Goal: Transaction & Acquisition: Purchase product/service

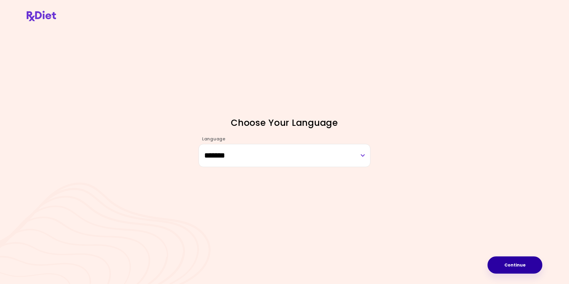
click at [525, 266] on button "Continue" at bounding box center [514, 264] width 55 height 17
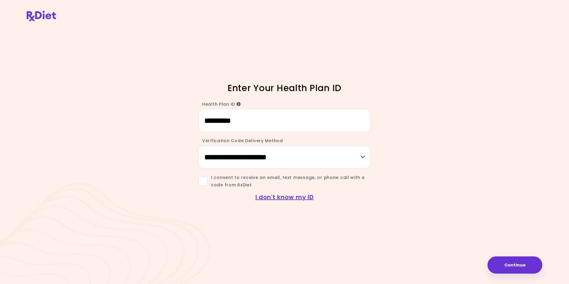
type input "*********"
click at [220, 157] on select "**********" at bounding box center [285, 156] width 172 height 23
select select "*****"
click at [199, 145] on select "**********" at bounding box center [285, 156] width 172 height 23
click at [205, 182] on span at bounding box center [203, 181] width 9 height 9
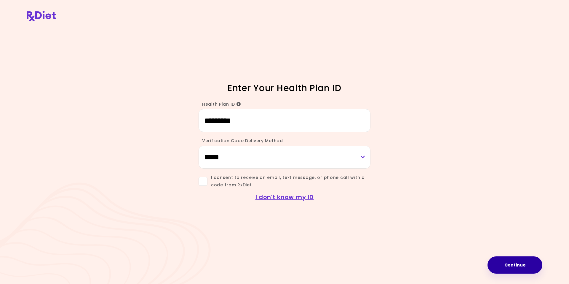
click at [514, 266] on button "Continue" at bounding box center [514, 264] width 55 height 17
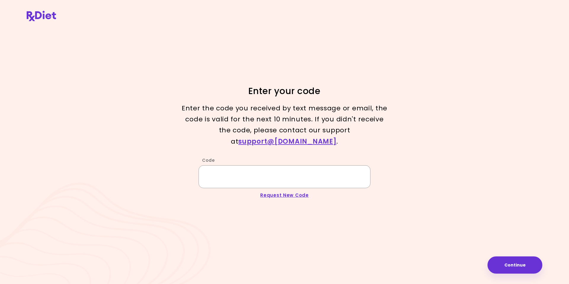
click at [231, 172] on input "Code" at bounding box center [285, 176] width 172 height 23
type input "******"
click at [508, 266] on button "Continue" at bounding box center [514, 264] width 55 height 17
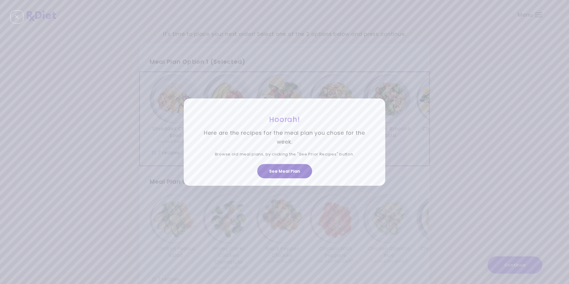
click at [279, 171] on button "See Meal Plan" at bounding box center [284, 171] width 55 height 14
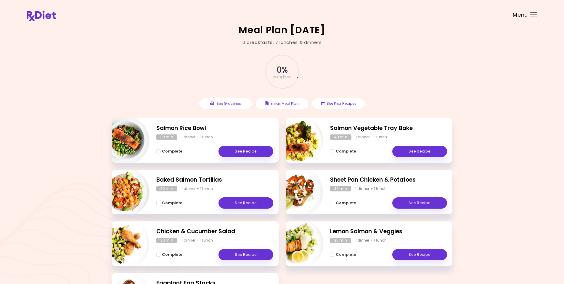
click at [535, 16] on div "Menu" at bounding box center [533, 14] width 7 height 5
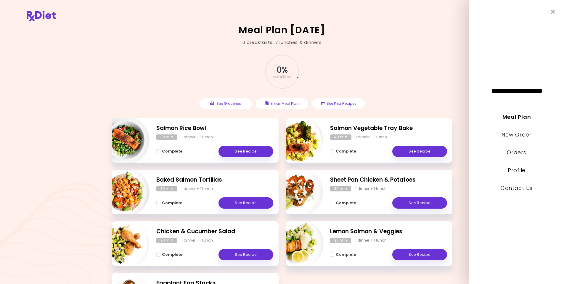
click at [507, 134] on link "New Order" at bounding box center [517, 134] width 30 height 7
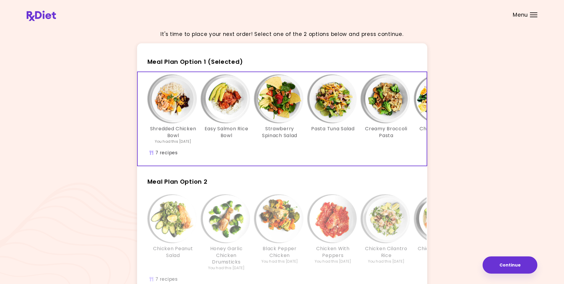
click at [471, 76] on div "It's time to place your next order! Select one of the 2 options below and press…" at bounding box center [282, 178] width 511 height 306
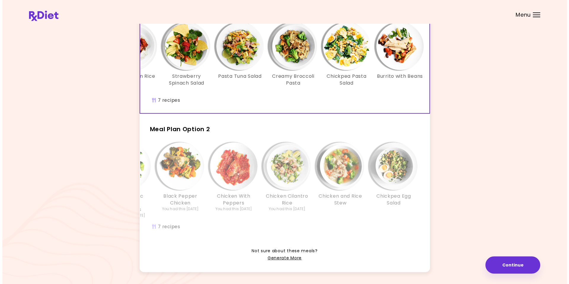
scroll to position [0, 102]
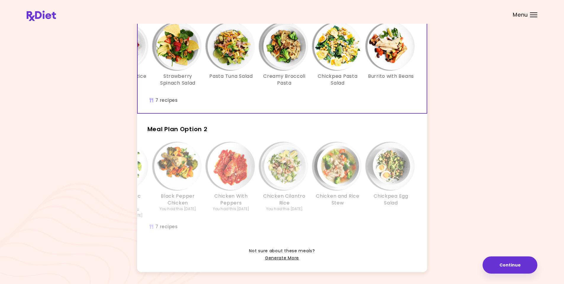
click at [240, 89] on div "Pasta Tuna Salad" at bounding box center [231, 57] width 53 height 69
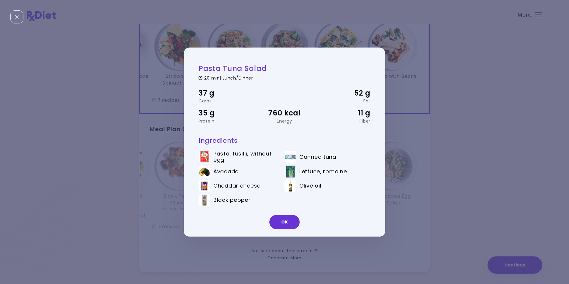
click at [512, 162] on div "Pasta Tuna Salad 20 min | Lunch/Dinner 37 g Carbs 52 g Fat 35 g Protein 760 kca…" at bounding box center [284, 142] width 569 height 284
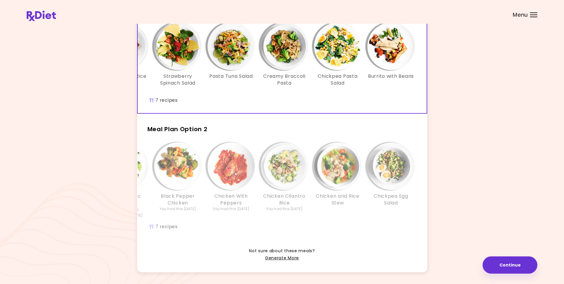
click at [517, 93] on div "It's time to place your next order! Select one of the 2 options below and press…" at bounding box center [282, 126] width 511 height 306
click at [199, 97] on div "Shredded Chicken Bowl You had this [DATE] Easy Salmon Rice Bowl Strawberry Spin…" at bounding box center [231, 60] width 373 height 75
click at [508, 266] on button "Continue" at bounding box center [510, 264] width 55 height 17
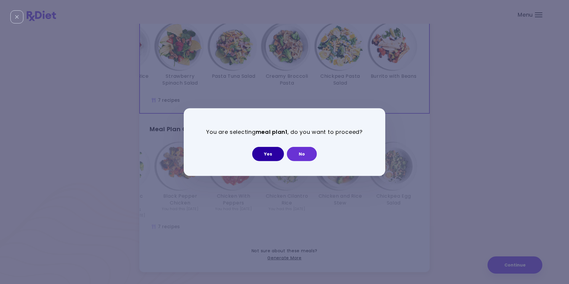
click at [269, 154] on button "Yes" at bounding box center [268, 154] width 32 height 14
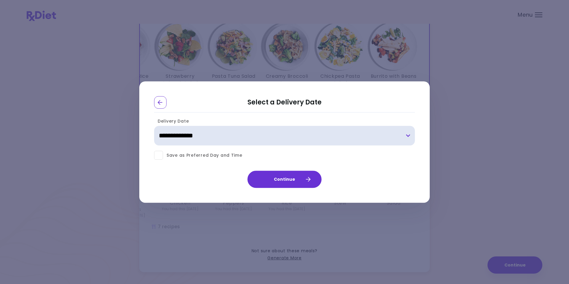
click at [406, 135] on select "**********" at bounding box center [284, 136] width 261 height 20
select select "**********"
click at [154, 126] on select "**********" at bounding box center [284, 136] width 261 height 20
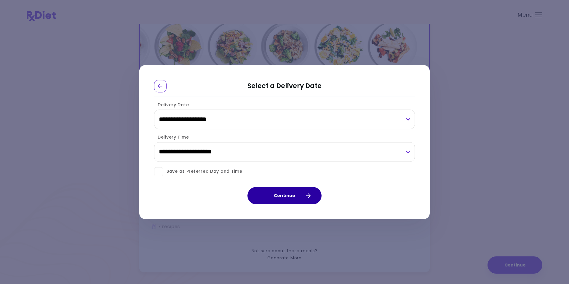
click at [277, 197] on button "Continue" at bounding box center [284, 195] width 74 height 17
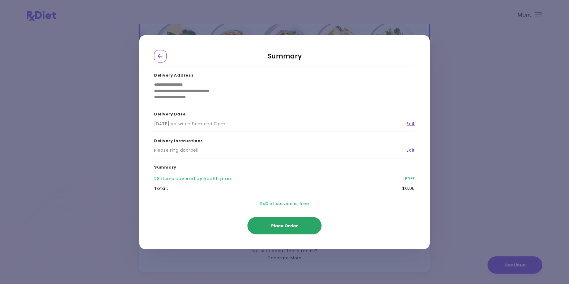
click at [278, 228] on button "Place Order" at bounding box center [284, 225] width 74 height 17
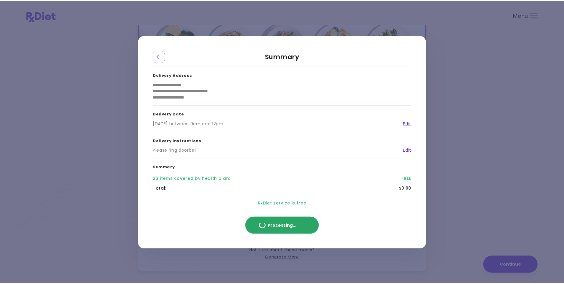
scroll to position [32, 0]
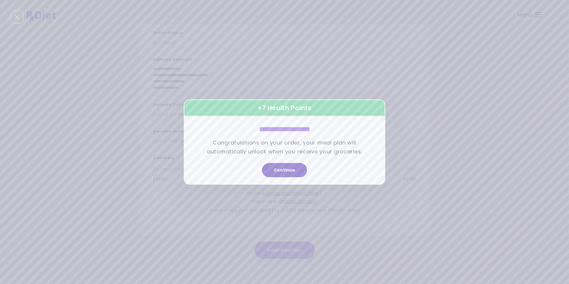
click at [279, 170] on button "Continue" at bounding box center [284, 170] width 45 height 14
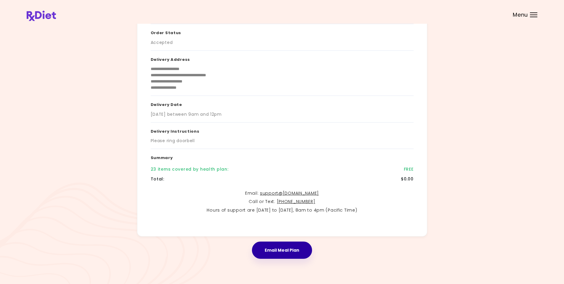
click at [282, 249] on button "Email Meal Plan" at bounding box center [282, 249] width 60 height 17
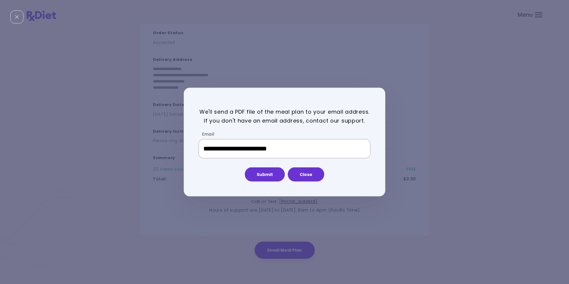
type input "**********"
click at [255, 173] on button "Submit" at bounding box center [265, 174] width 40 height 14
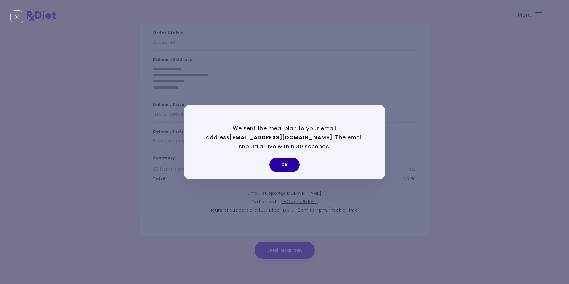
click at [279, 165] on button "OK" at bounding box center [284, 164] width 30 height 14
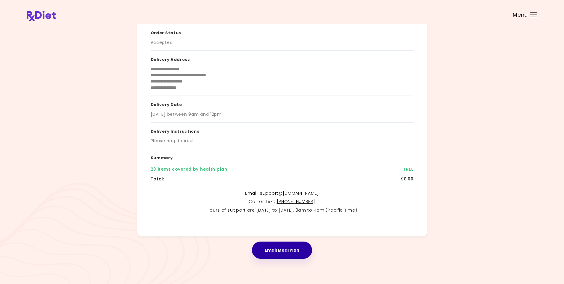
click at [276, 252] on button "Email Meal Plan" at bounding box center [282, 249] width 60 height 17
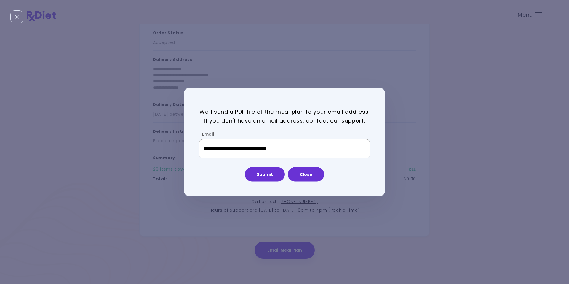
type input "**********"
click at [305, 173] on button "Close" at bounding box center [306, 174] width 36 height 14
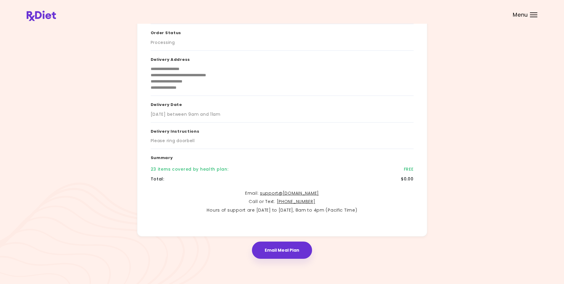
click at [534, 11] on header at bounding box center [282, 12] width 564 height 24
click at [533, 15] on div at bounding box center [533, 15] width 7 height 1
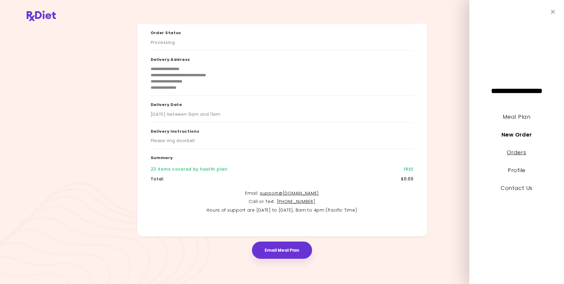
click at [519, 152] on link "Orders" at bounding box center [516, 151] width 19 height 7
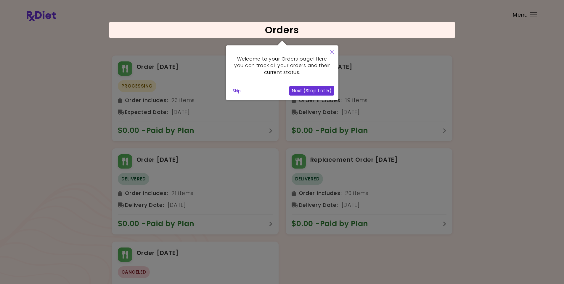
click at [334, 52] on icon "Close" at bounding box center [332, 52] width 4 height 4
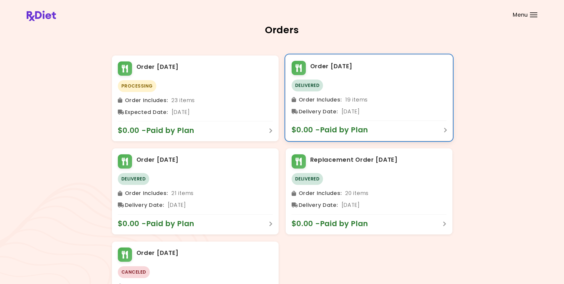
click at [384, 86] on div "Delivered" at bounding box center [369, 85] width 155 height 12
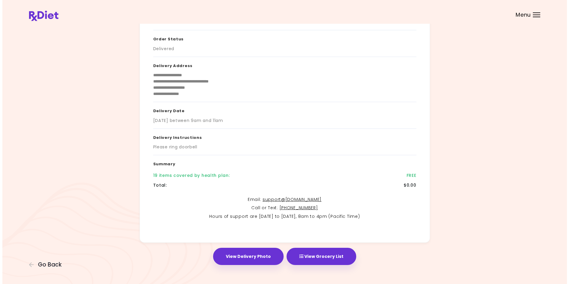
scroll to position [32, 0]
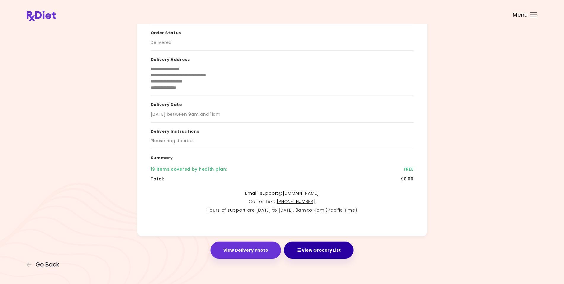
click at [324, 251] on button "View Grocery List" at bounding box center [319, 249] width 70 height 17
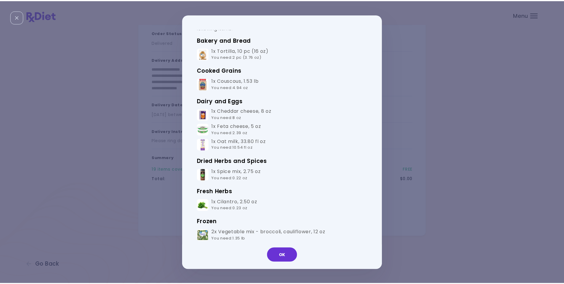
scroll to position [0, 0]
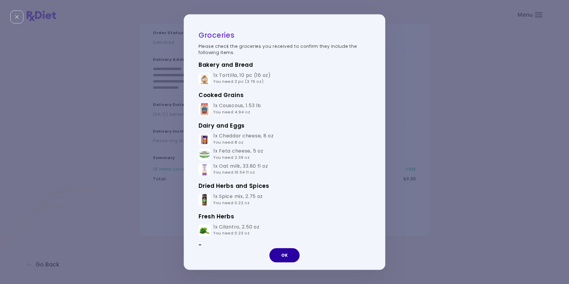
click at [285, 258] on button "OK" at bounding box center [284, 255] width 30 height 14
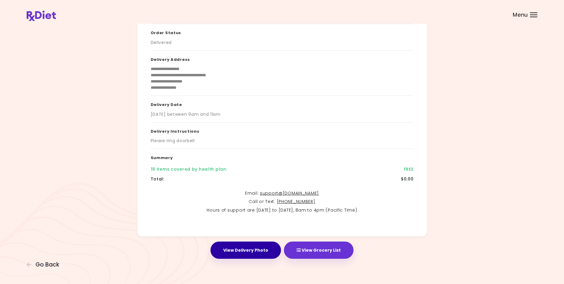
click at [239, 250] on button "View Delivery Photo" at bounding box center [246, 249] width 71 height 17
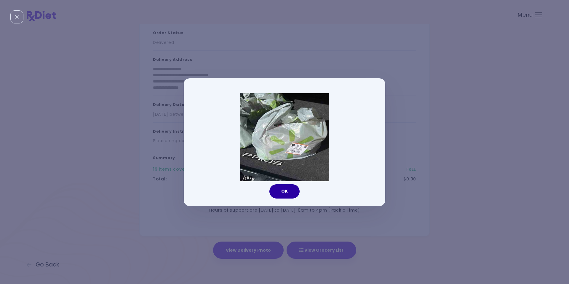
click at [285, 193] on button "OK" at bounding box center [284, 191] width 30 height 14
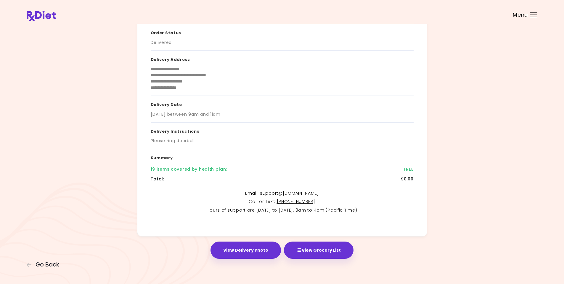
click at [532, 14] on div "Menu" at bounding box center [533, 14] width 7 height 5
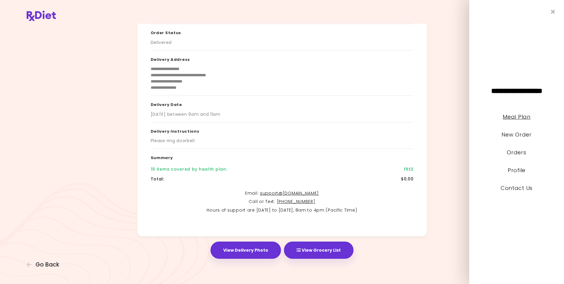
click at [512, 118] on link "Meal Plan" at bounding box center [517, 116] width 28 height 7
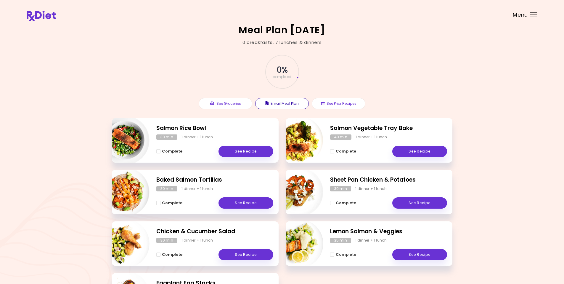
click at [290, 104] on button "Email Meal Plan" at bounding box center [282, 103] width 54 height 11
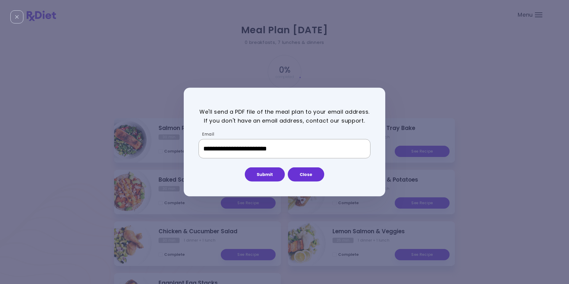
type input "**********"
click at [308, 177] on button "Close" at bounding box center [306, 174] width 36 height 14
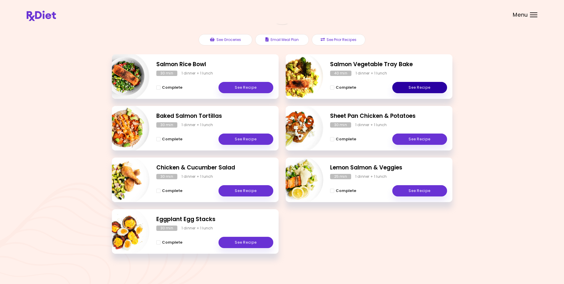
scroll to position [66, 0]
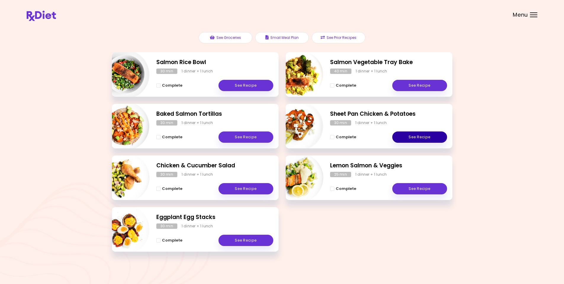
click at [409, 138] on link "See Recipe" at bounding box center [420, 136] width 55 height 11
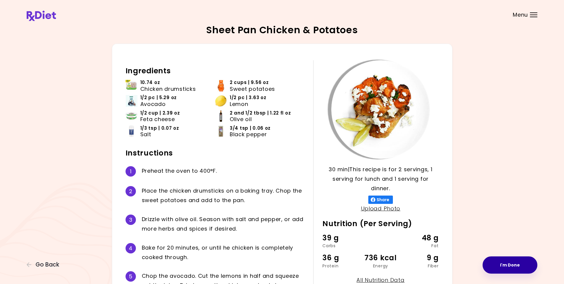
click at [503, 266] on button "I'm Done" at bounding box center [510, 264] width 55 height 17
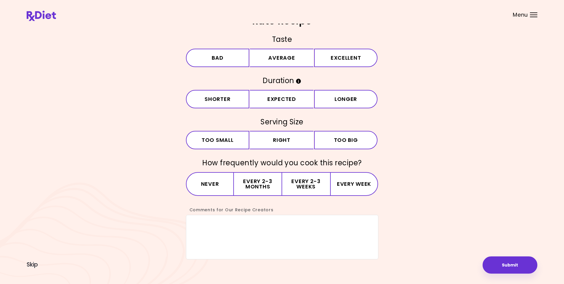
scroll to position [9, 0]
click at [539, 15] on header at bounding box center [282, 12] width 564 height 24
click at [532, 15] on div "Menu" at bounding box center [533, 14] width 7 height 5
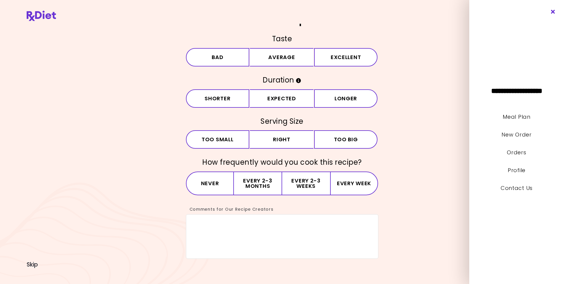
click at [554, 12] on icon "Close" at bounding box center [554, 12] width 6 height 4
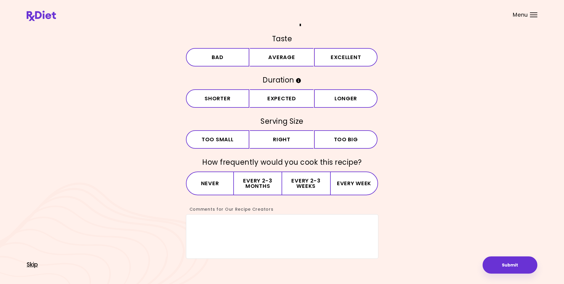
click at [32, 265] on span "Skip" at bounding box center [32, 264] width 11 height 7
